Goal: Complete application form: Complete application form

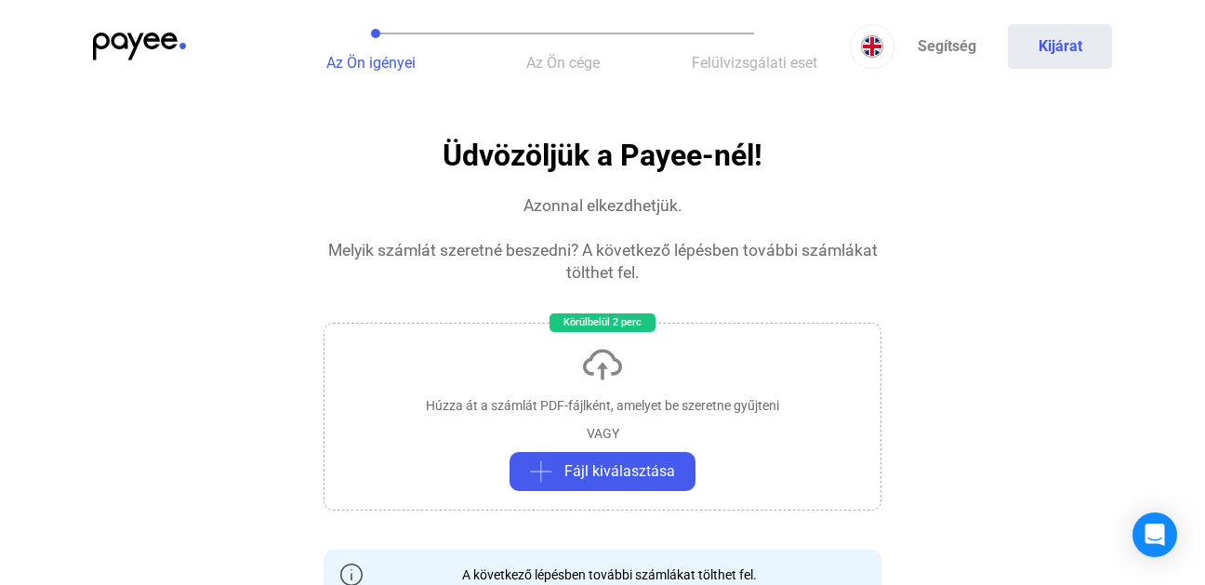
click at [874, 47] on img at bounding box center [872, 46] width 22 height 22
click at [883, 85] on img at bounding box center [876, 91] width 22 height 22
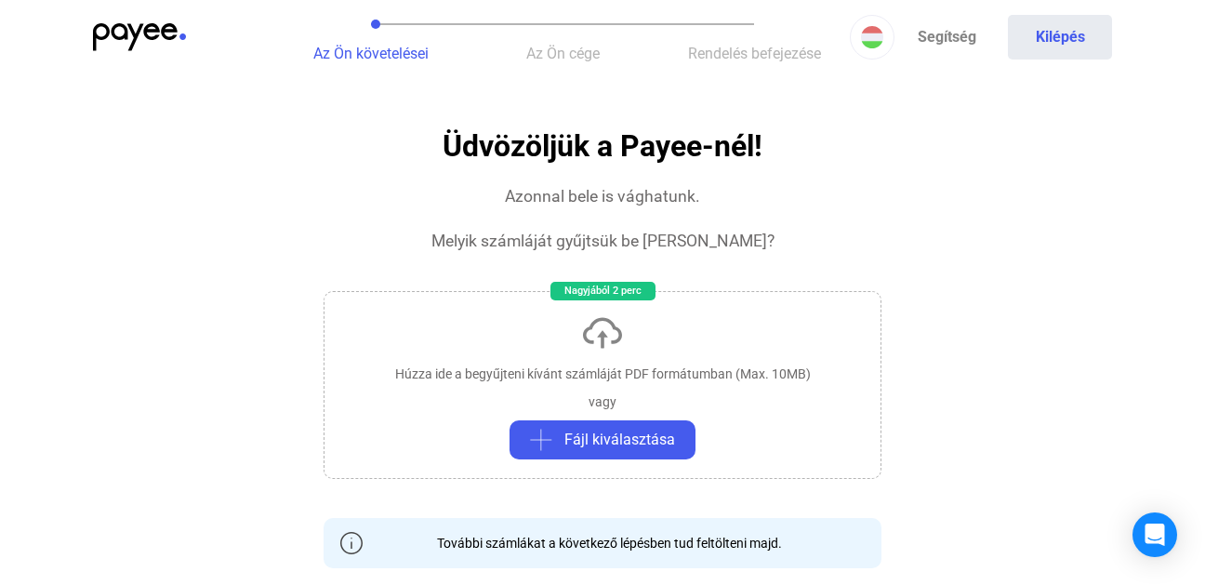
scroll to position [0, 1]
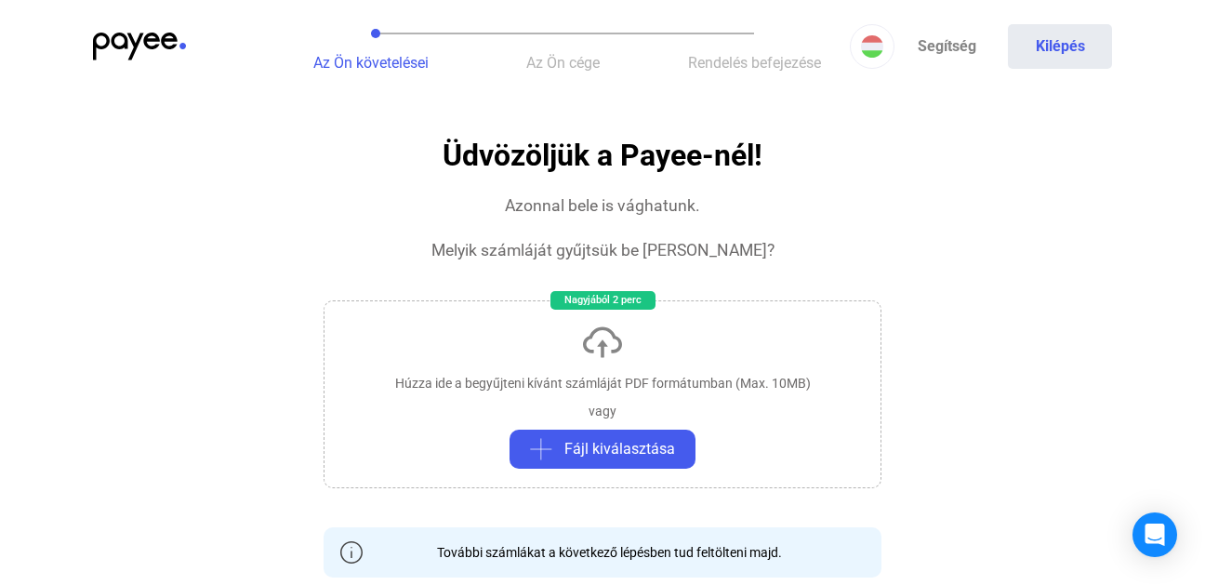
click at [662, 457] on span "Fájl kiválasztása" at bounding box center [620, 449] width 111 height 22
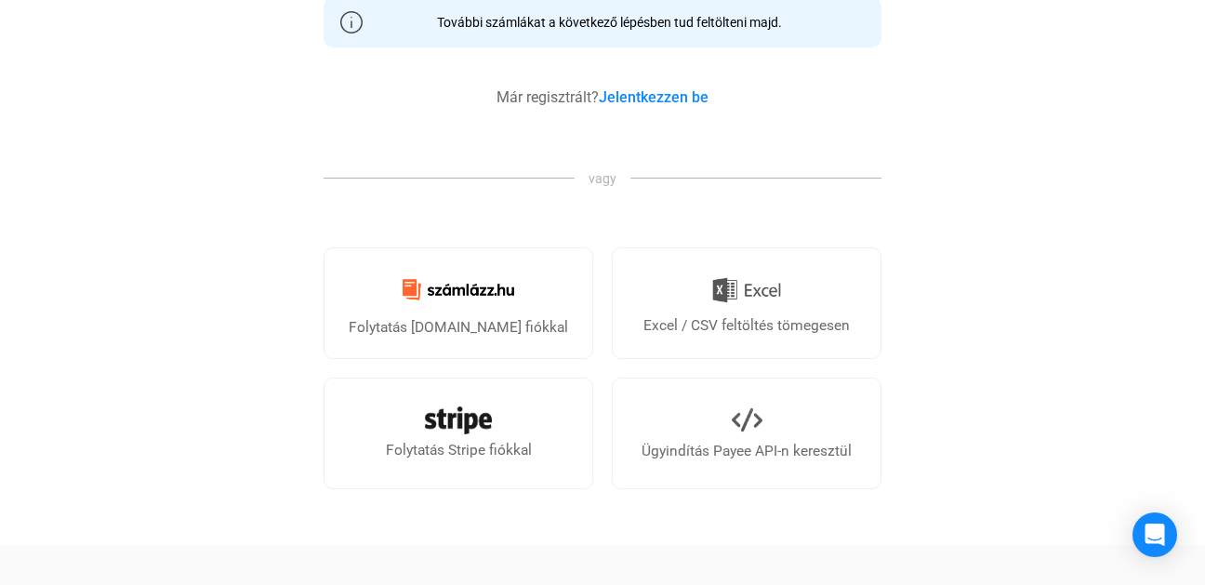
scroll to position [534, 1]
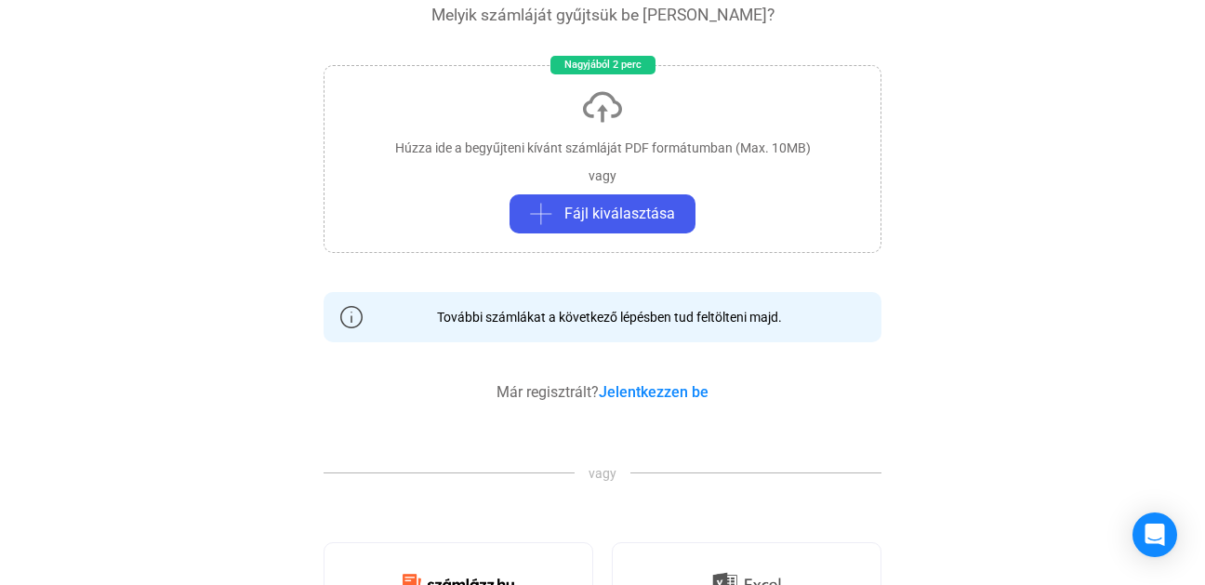
scroll to position [237, 0]
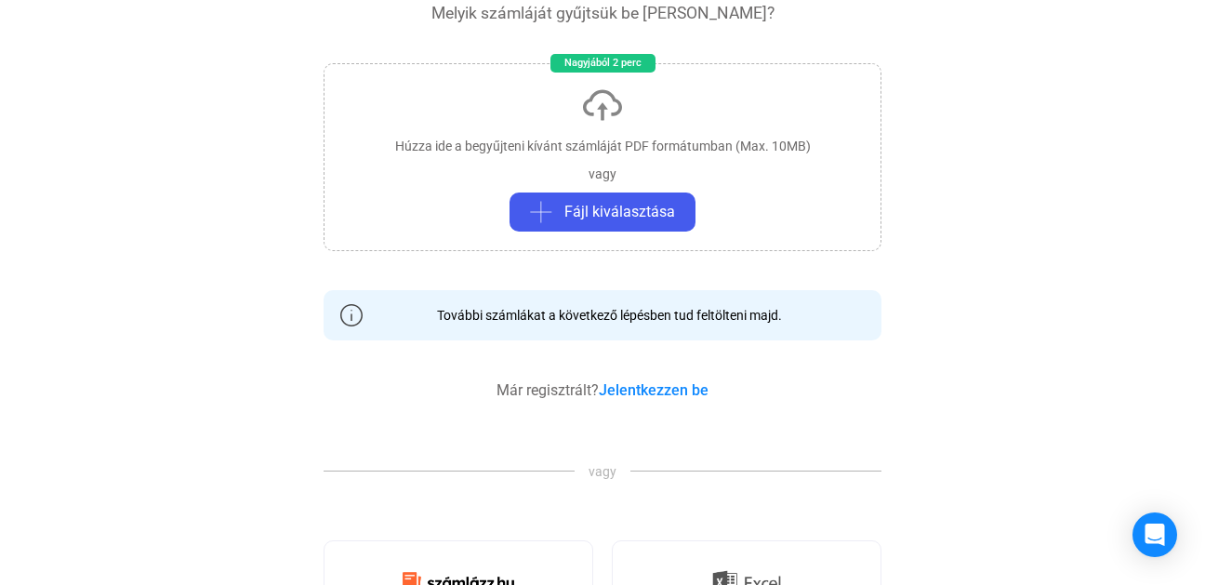
click at [797, 319] on payee-info "További számlákat a következő lépésben tud feltölteni majd." at bounding box center [603, 315] width 558 height 50
click at [784, 304] on payee-info "További számlákat a következő lépésben tud feltölteni majd." at bounding box center [603, 315] width 558 height 50
click at [772, 311] on div "További számlákat a következő lépésben tud feltölteni majd." at bounding box center [602, 315] width 359 height 19
click at [766, 309] on div "További számlákat a következő lépésben tud feltölteni majd." at bounding box center [602, 315] width 359 height 19
click at [343, 308] on img at bounding box center [351, 315] width 22 height 22
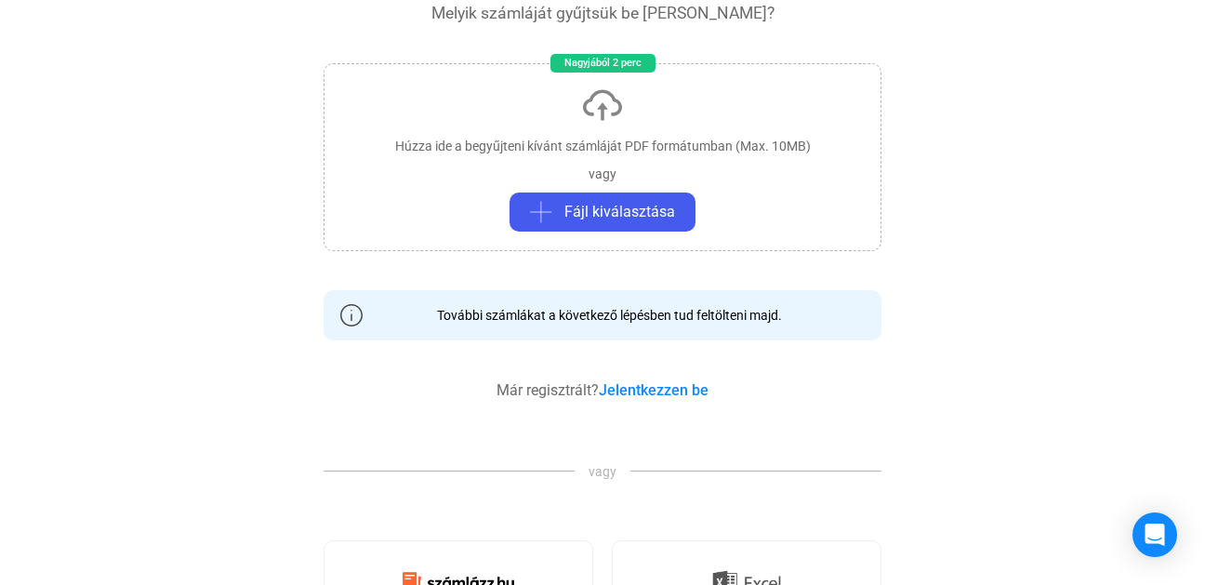
click at [624, 327] on payee-info "További számlákat a következő lépésben tud feltölteni majd." at bounding box center [603, 315] width 558 height 50
click at [673, 292] on payee-info "További számlákat a következő lépésben tud feltölteni majd." at bounding box center [603, 315] width 558 height 50
click at [698, 307] on div "További számlákat a következő lépésben tud feltölteni majd." at bounding box center [602, 315] width 359 height 19
click at [695, 308] on div "További számlákat a következő lépésben tud feltölteni majd." at bounding box center [602, 315] width 359 height 19
click at [703, 299] on payee-info "További számlákat a következő lépésben tud feltölteni majd." at bounding box center [603, 315] width 558 height 50
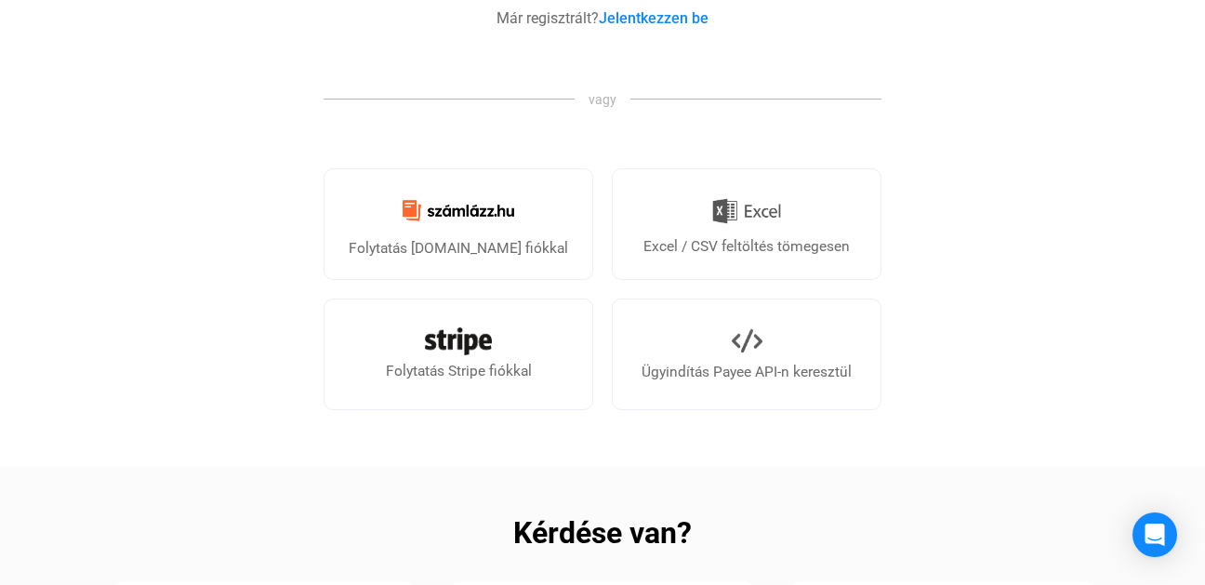
scroll to position [615, 0]
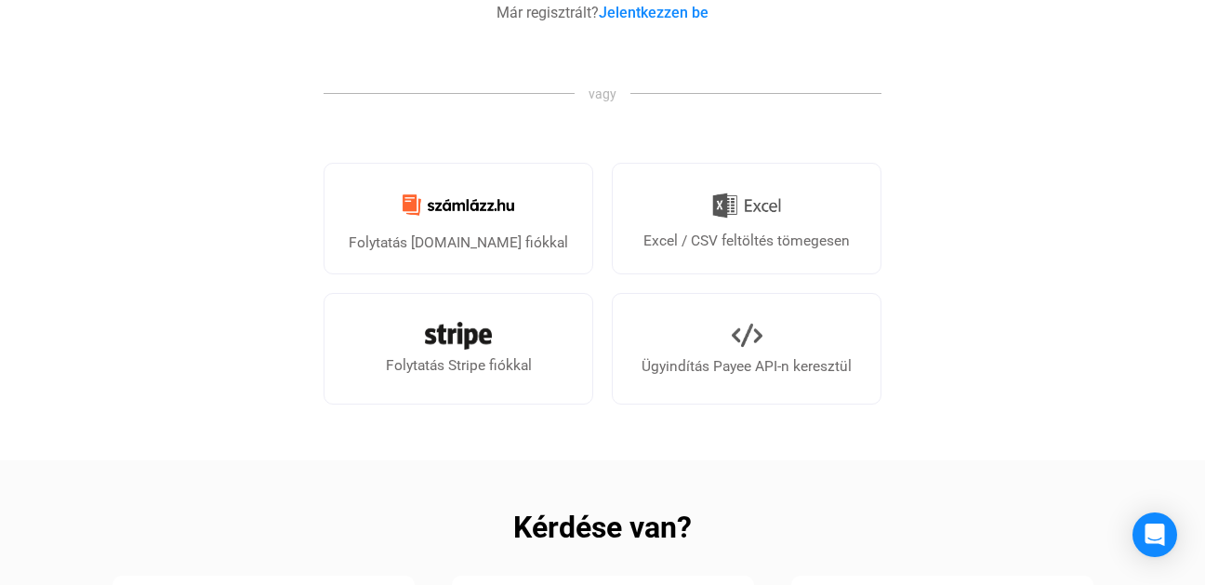
click at [470, 236] on div "Folytatás [DOMAIN_NAME] fiókkal" at bounding box center [458, 243] width 219 height 22
